Goal: Information Seeking & Learning: Find specific fact

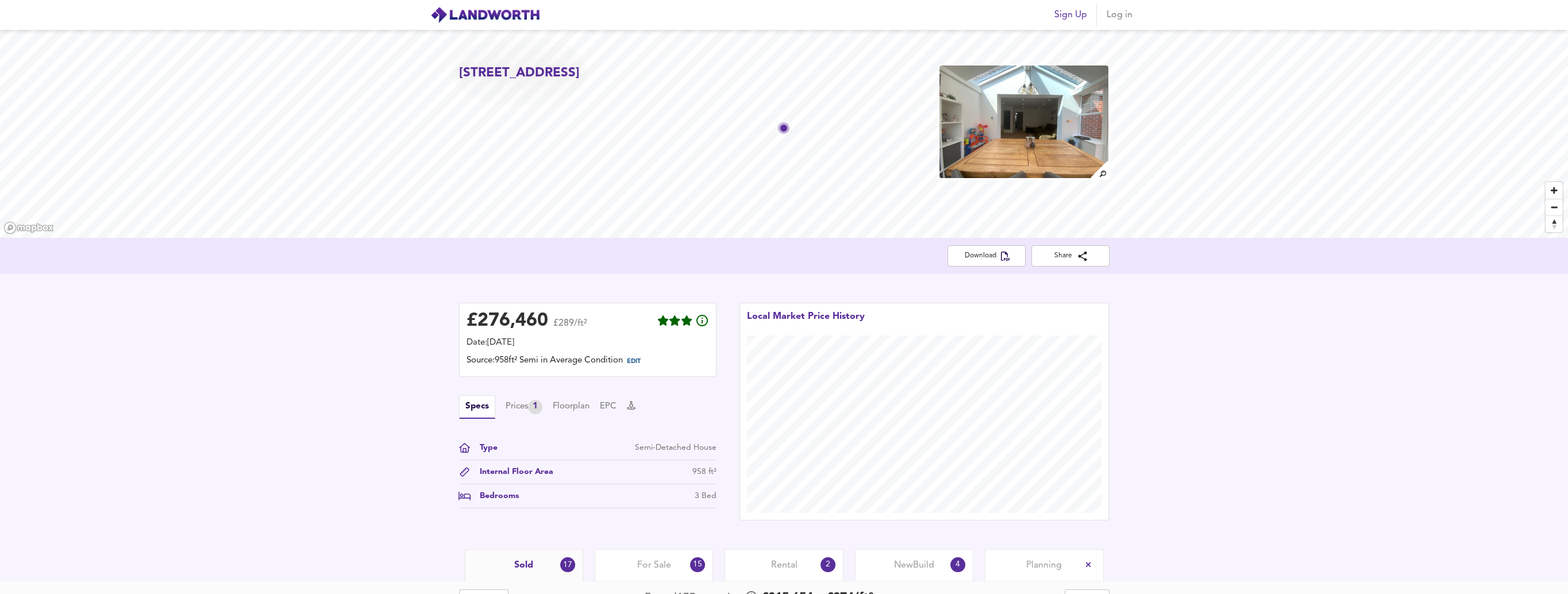
click at [361, 413] on div "£ 276,460 £289/ft² Date: [DATE] Source: 958ft² Semi in Average Condition EDIT S…" at bounding box center [784, 411] width 1568 height 275
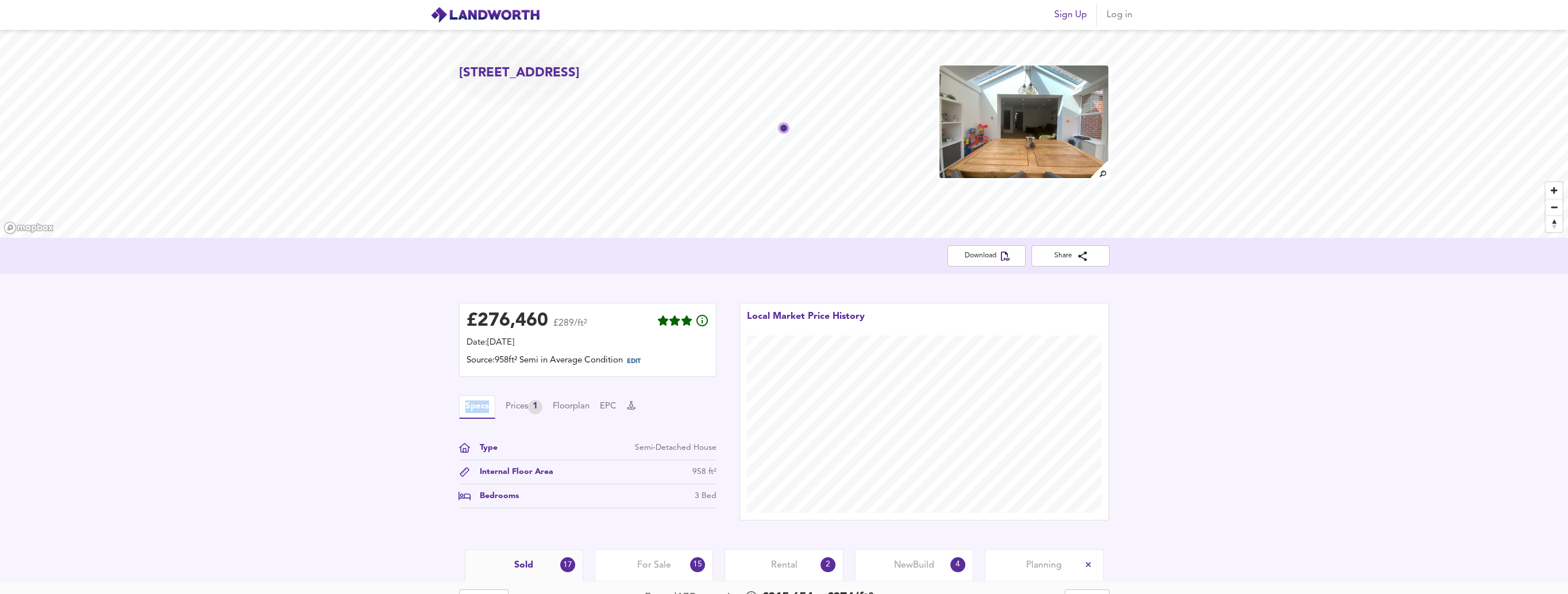
click at [361, 413] on div "£ 276,460 £289/ft² Date: [DATE] Source: 958ft² Semi in Average Condition EDIT S…" at bounding box center [784, 411] width 1568 height 275
click at [361, 415] on div "£ 276,460 £289/ft² Date: [DATE] Source: 958ft² Semi in Average Condition EDIT S…" at bounding box center [784, 411] width 1568 height 275
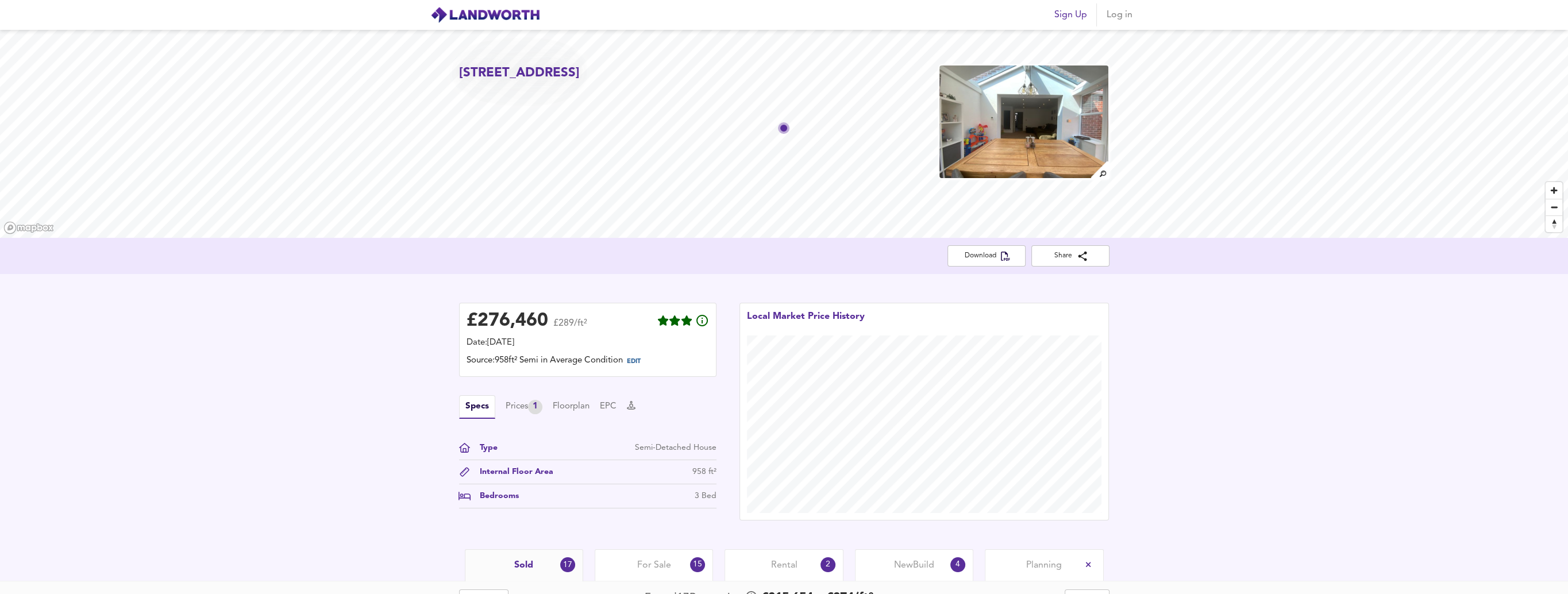
click at [361, 415] on div "£ 276,460 £289/ft² Date: [DATE] Source: 958ft² Semi in Average Condition EDIT S…" at bounding box center [784, 411] width 1568 height 275
click at [361, 417] on div "£ 276,460 £289/ft² Date: [DATE] Source: 958ft² Semi in Average Condition EDIT S…" at bounding box center [784, 411] width 1568 height 275
drag, startPoint x: 361, startPoint y: 417, endPoint x: 347, endPoint y: 425, distance: 16.1
click at [347, 425] on div "£ 276,460 £289/ft² Date: [DATE] Source: 958ft² Semi in Average Condition EDIT S…" at bounding box center [784, 411] width 1568 height 275
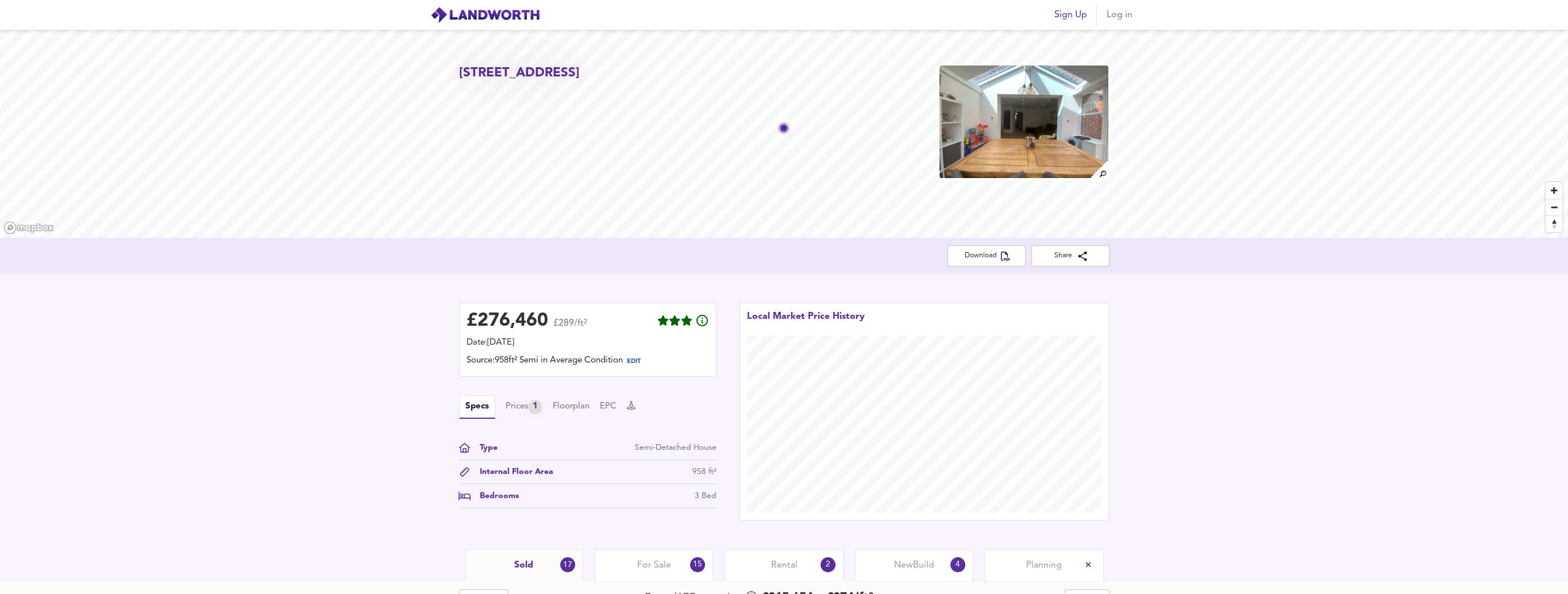
click at [346, 426] on div "£ 276,460 £289/ft² Date: [DATE] Source: 958ft² Semi in Average Condition EDIT S…" at bounding box center [784, 411] width 1568 height 275
click at [345, 424] on div "£ 276,460 £289/ft² Date: [DATE] Source: 958ft² Semi in Average Condition EDIT S…" at bounding box center [784, 411] width 1568 height 275
click at [345, 423] on div "£ 276,460 £289/ft² Date: [DATE] Source: 958ft² Semi in Average Condition EDIT S…" at bounding box center [784, 411] width 1568 height 275
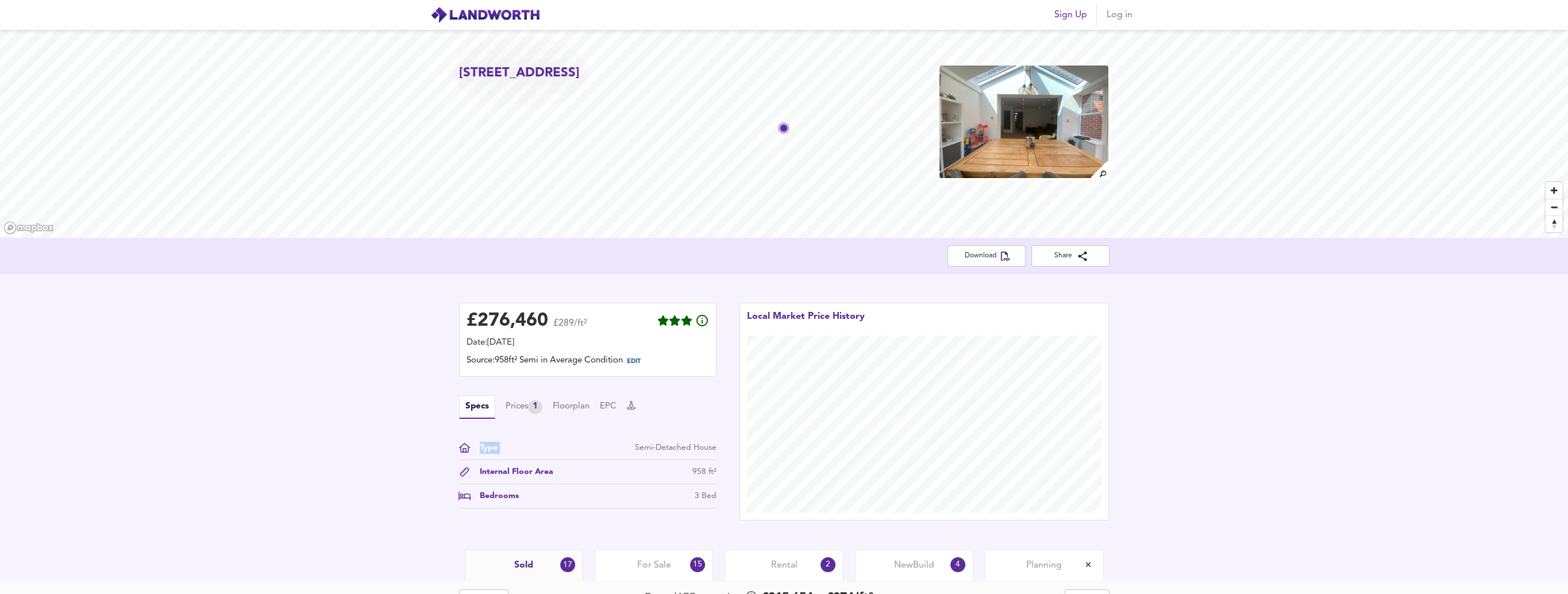
click at [345, 423] on div "£ 276,460 £289/ft² Date: [DATE] Source: 958ft² Semi in Average Condition EDIT S…" at bounding box center [784, 411] width 1568 height 275
click at [341, 418] on div "£ 276,460 £289/ft² Date: [DATE] Source: 958ft² Semi in Average Condition EDIT S…" at bounding box center [784, 411] width 1568 height 275
click at [341, 417] on div "£ 276,460 £289/ft² Date: [DATE] Source: 958ft² Semi in Average Condition EDIT S…" at bounding box center [784, 411] width 1568 height 275
drag, startPoint x: 341, startPoint y: 417, endPoint x: 345, endPoint y: 433, distance: 16.5
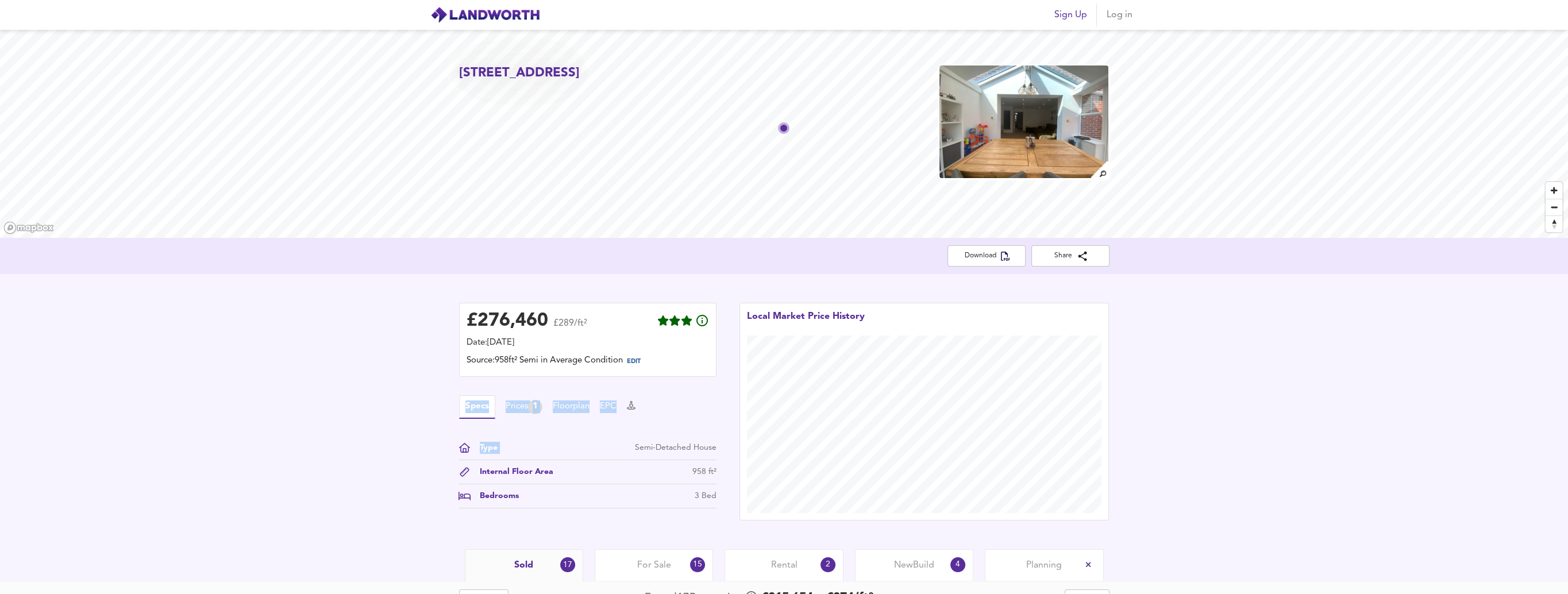
click at [345, 433] on div "£ 276,460 £289/ft² Date: [DATE] Source: 958ft² Semi in Average Condition EDIT S…" at bounding box center [784, 411] width 1568 height 275
drag, startPoint x: 345, startPoint y: 433, endPoint x: 338, endPoint y: 362, distance: 71.3
click at [289, 401] on div "£ 276,460 £289/ft² Date: [DATE] Source: 958ft² Semi in Average Condition EDIT S…" at bounding box center [784, 411] width 1568 height 275
